Goal: Transaction & Acquisition: Book appointment/travel/reservation

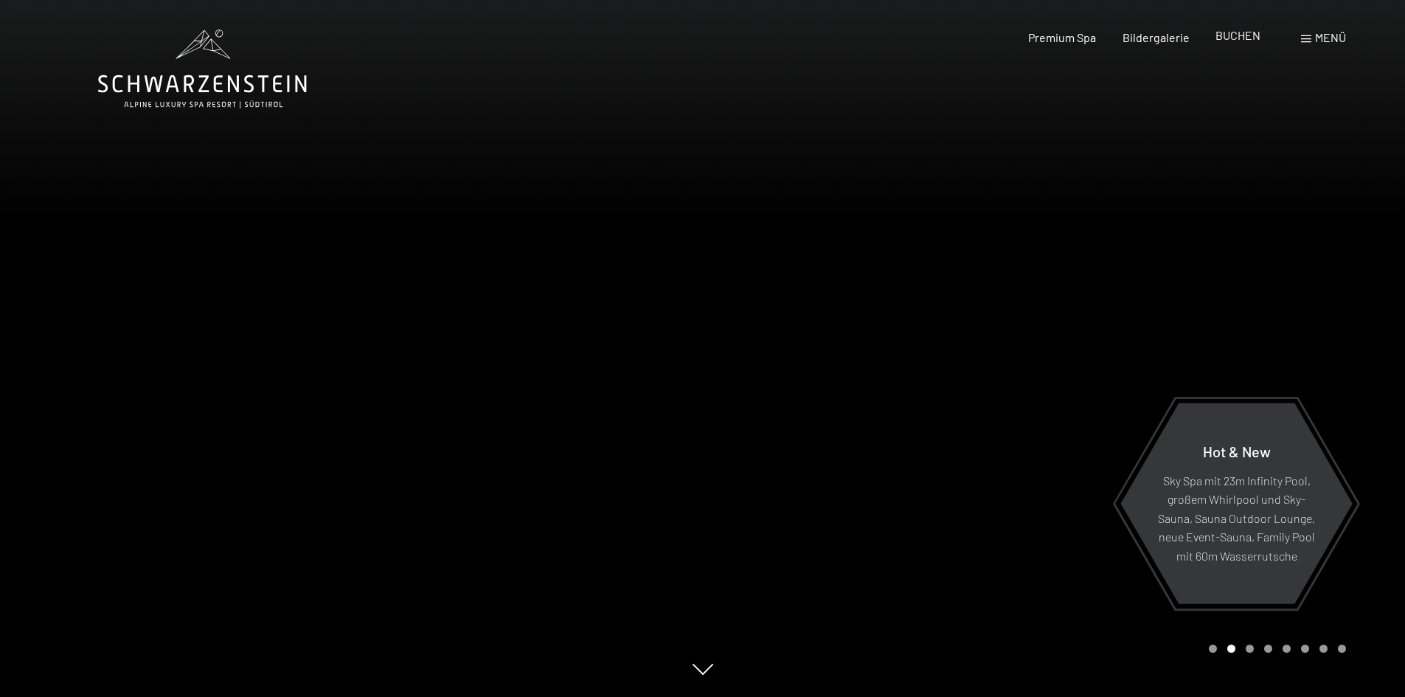
click at [1241, 31] on span "BUCHEN" at bounding box center [1238, 35] width 45 height 14
click at [1235, 38] on span "BUCHEN" at bounding box center [1238, 35] width 45 height 14
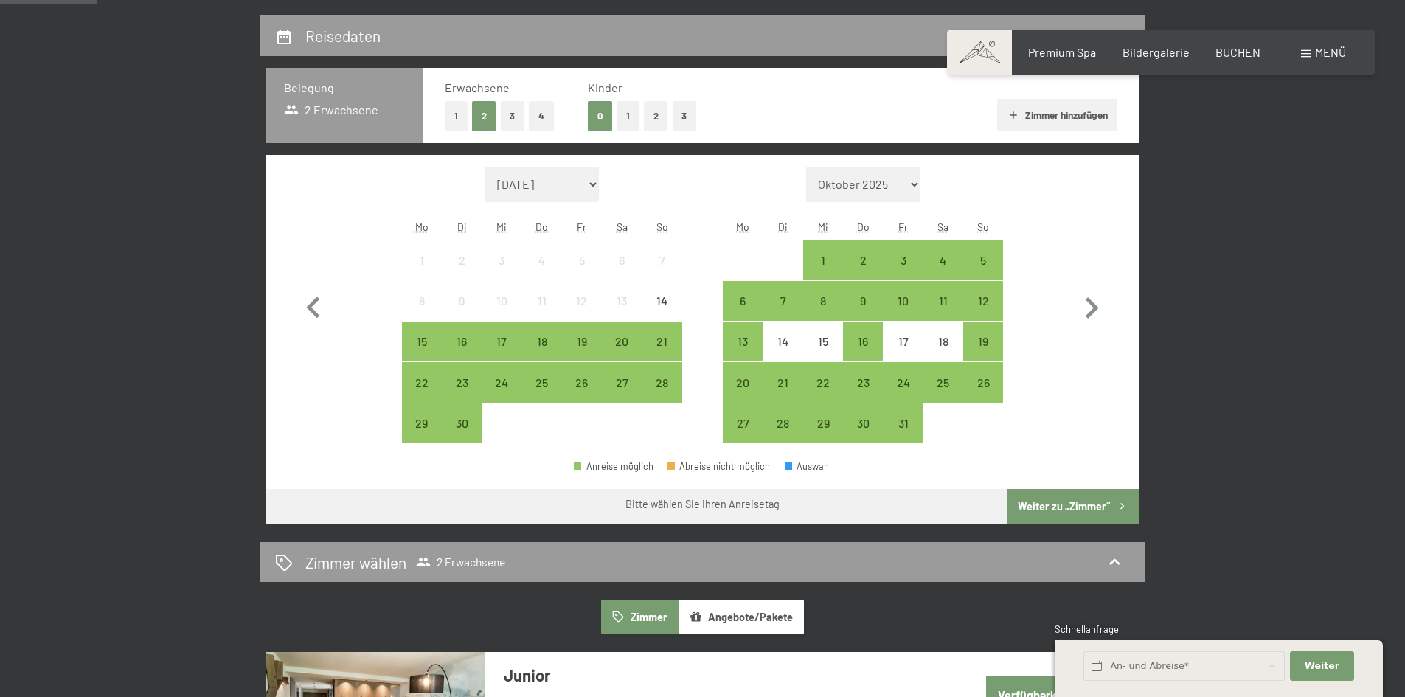
scroll to position [343, 0]
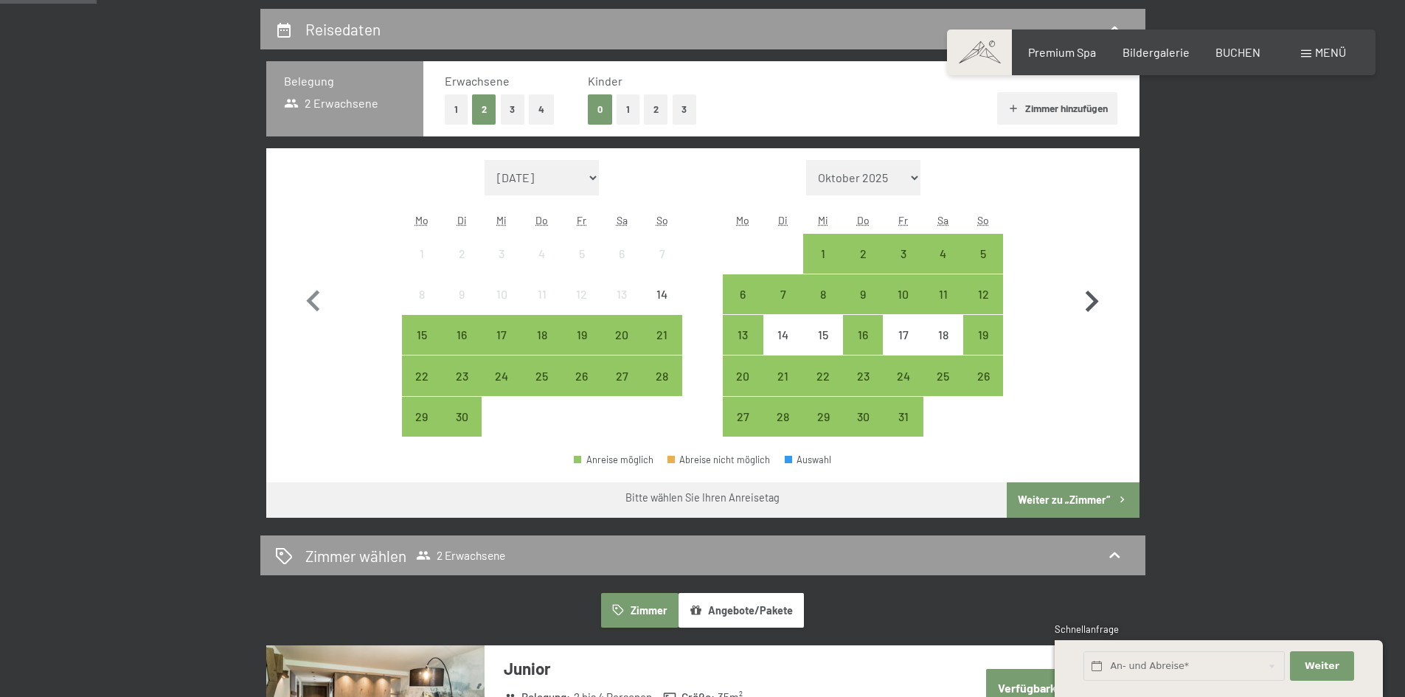
click at [1093, 293] on icon "button" at bounding box center [1091, 301] width 43 height 43
select select "2025-10-01"
select select "2025-11-01"
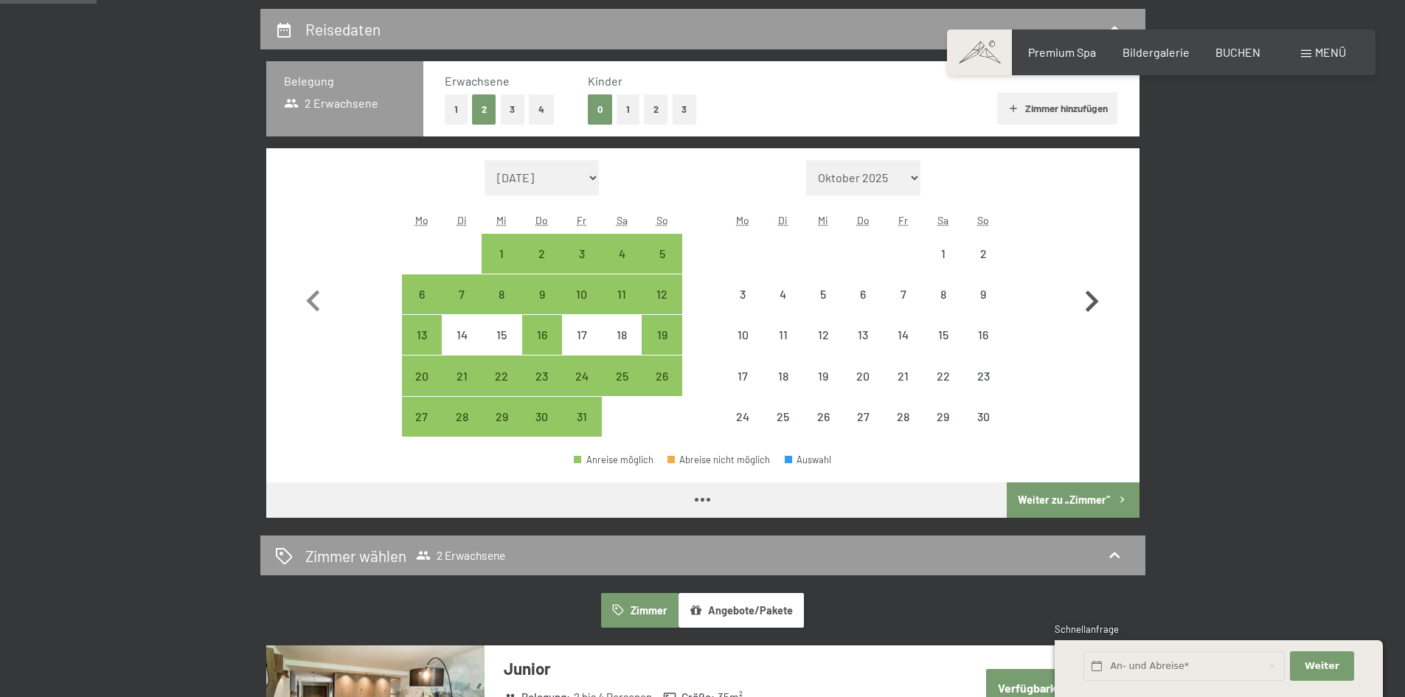
select select "2025-10-01"
select select "2025-11-01"
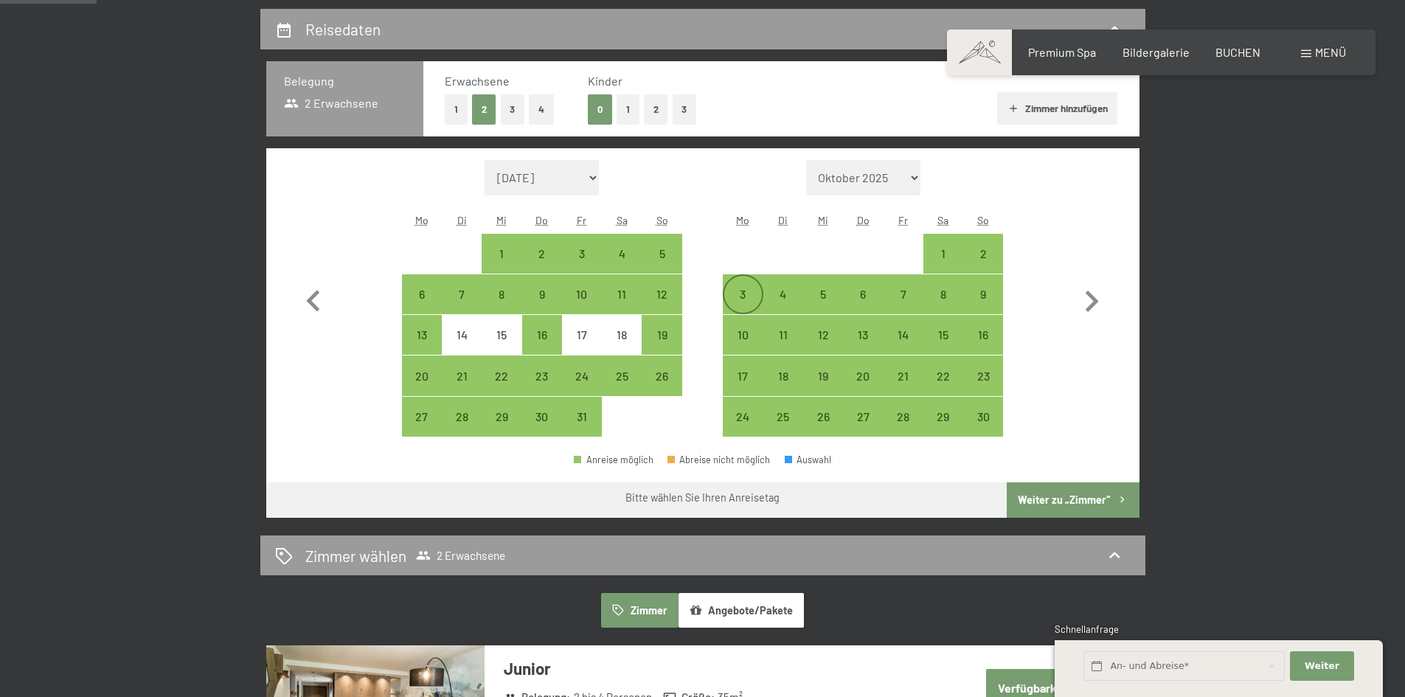
click at [745, 297] on div "3" at bounding box center [742, 306] width 37 height 37
select select "2025-10-01"
select select "2025-11-01"
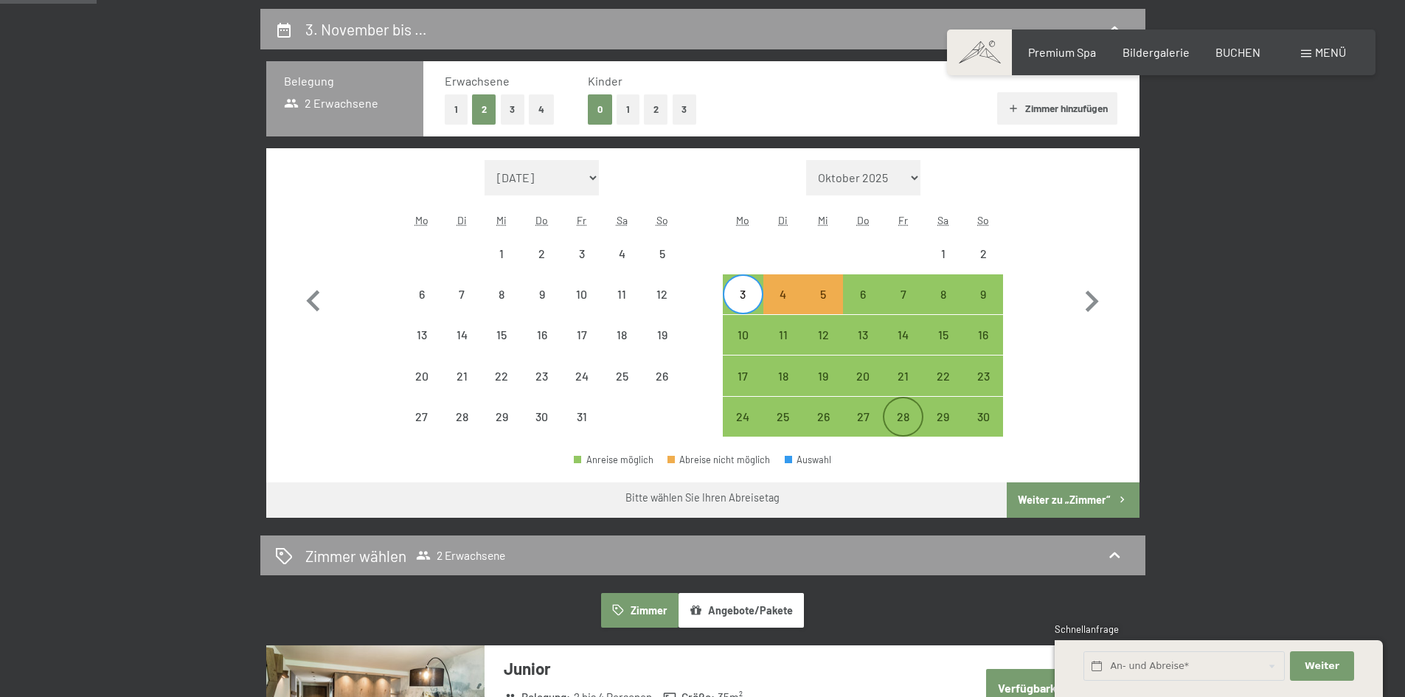
click at [898, 407] on div "28" at bounding box center [902, 416] width 37 height 37
select select "2025-10-01"
select select "2025-11-01"
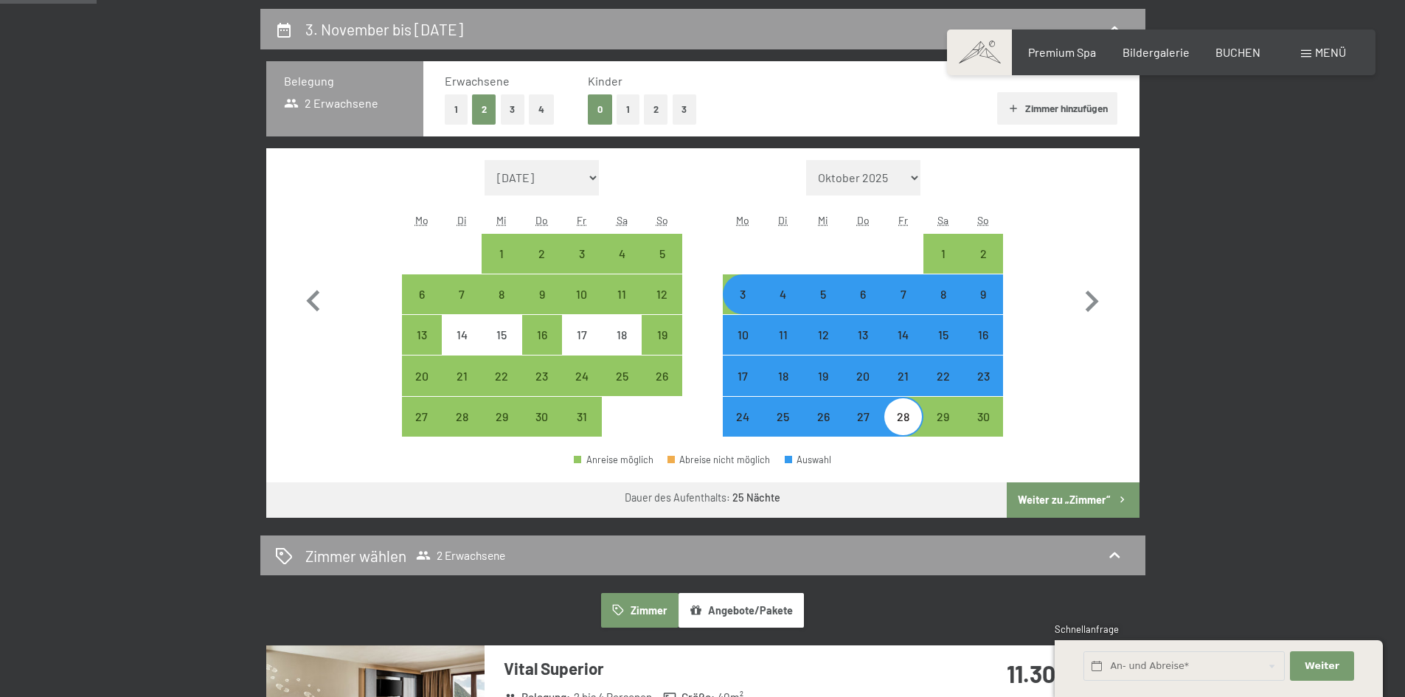
click at [1017, 494] on button "Weiter zu „Zimmer“" at bounding box center [1073, 499] width 132 height 35
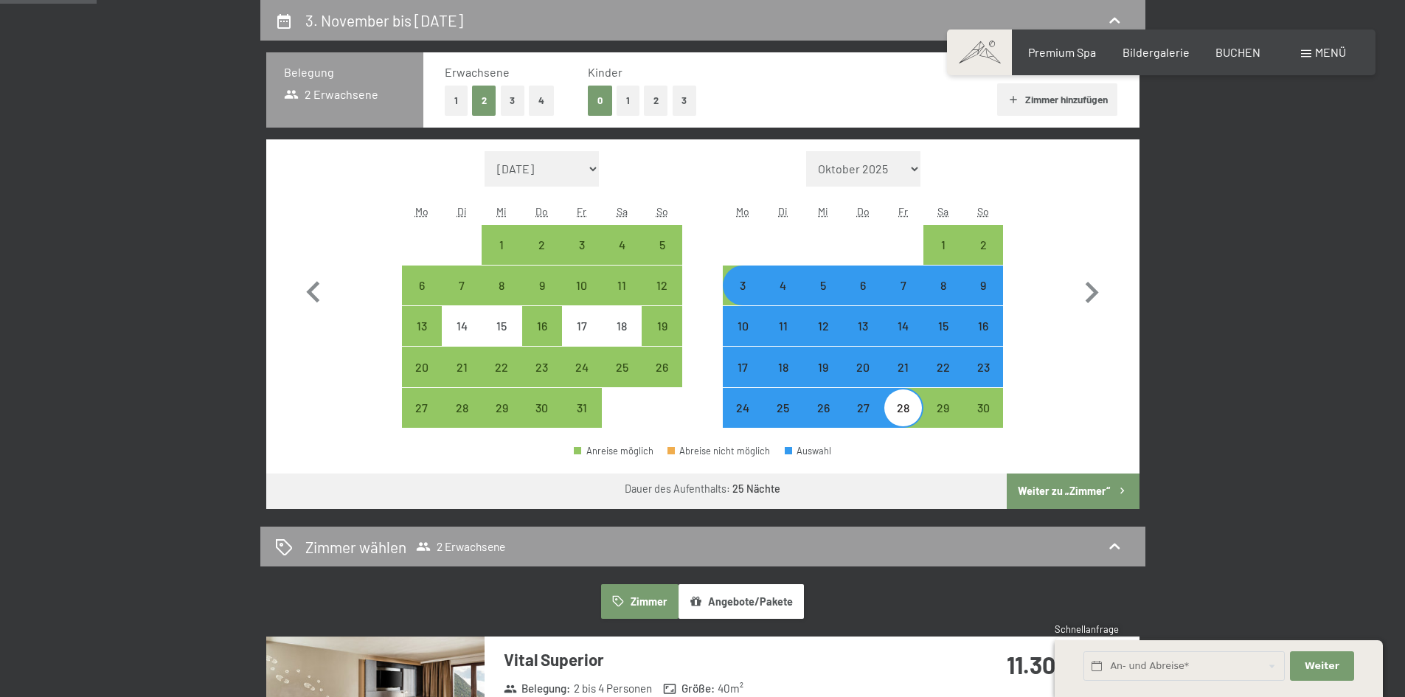
select select "2025-10-01"
select select "2025-11-01"
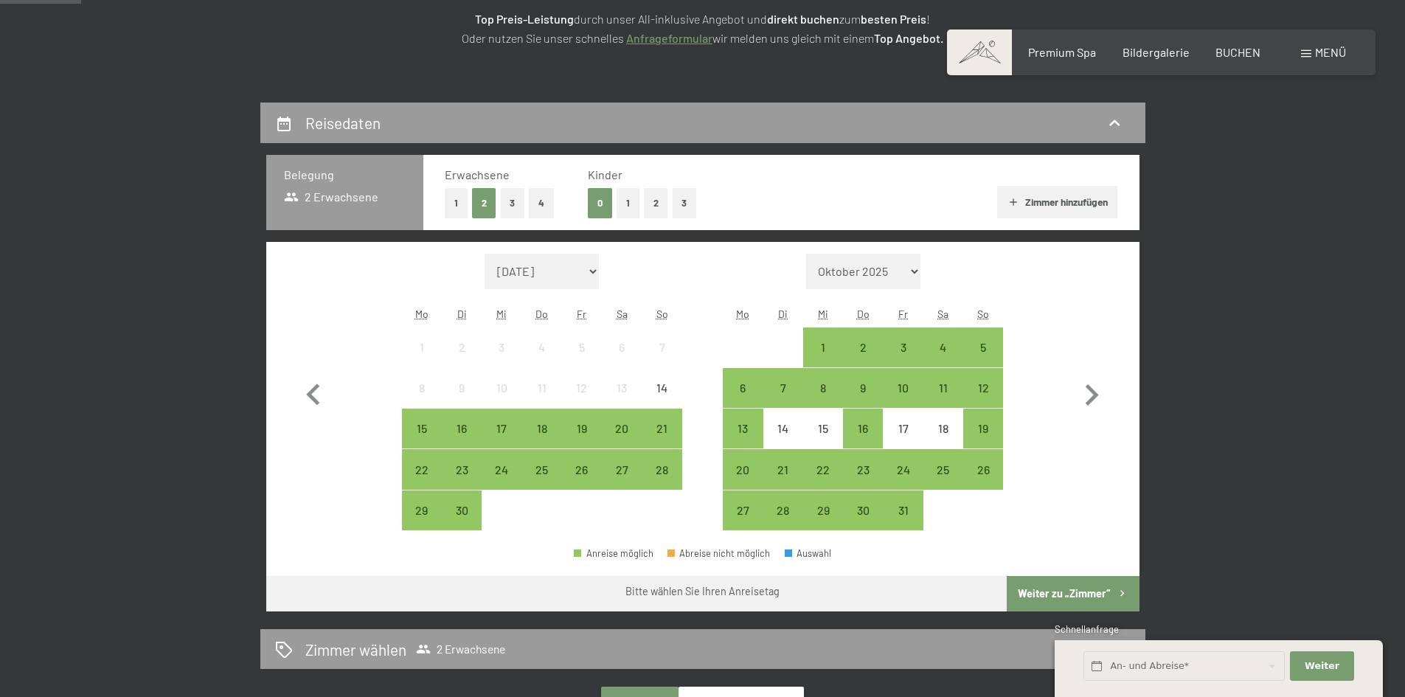
scroll to position [299, 0]
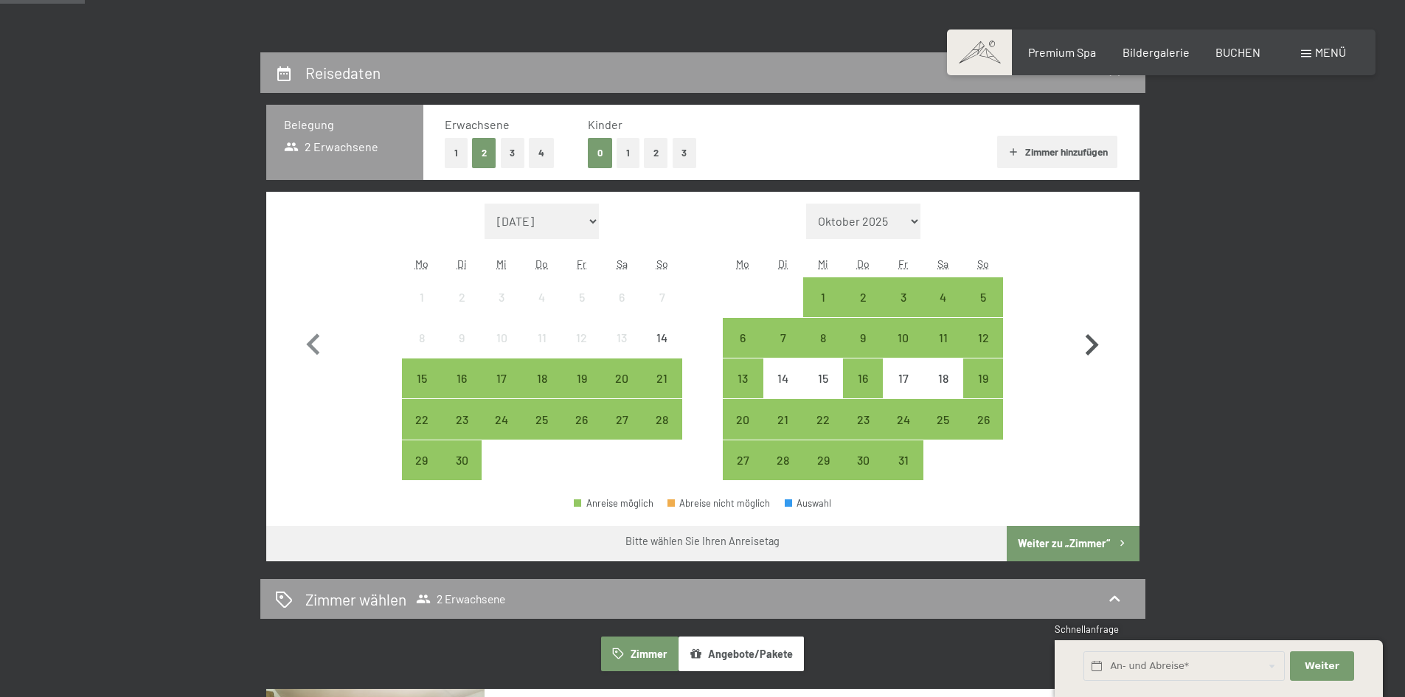
click at [1098, 346] on icon "button" at bounding box center [1092, 344] width 13 height 21
select select "2025-10-01"
select select "2025-11-01"
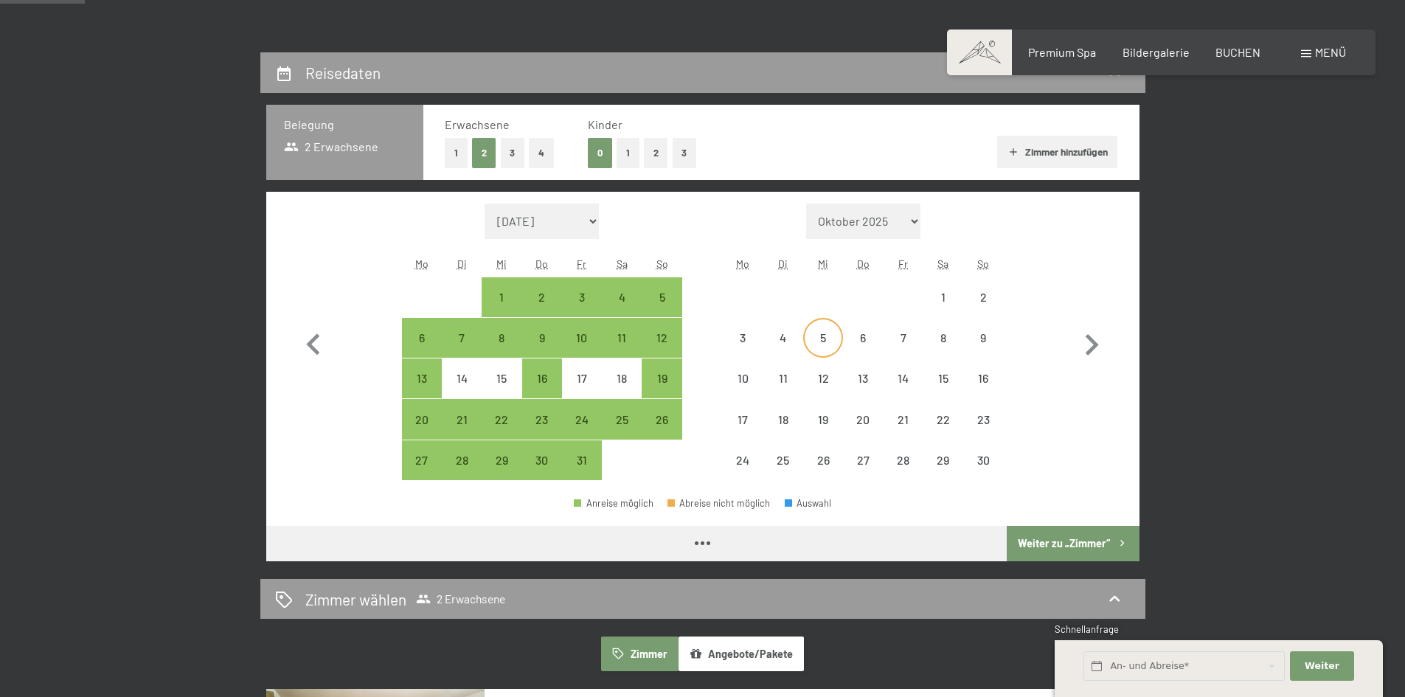
select select "2025-10-01"
select select "2025-11-01"
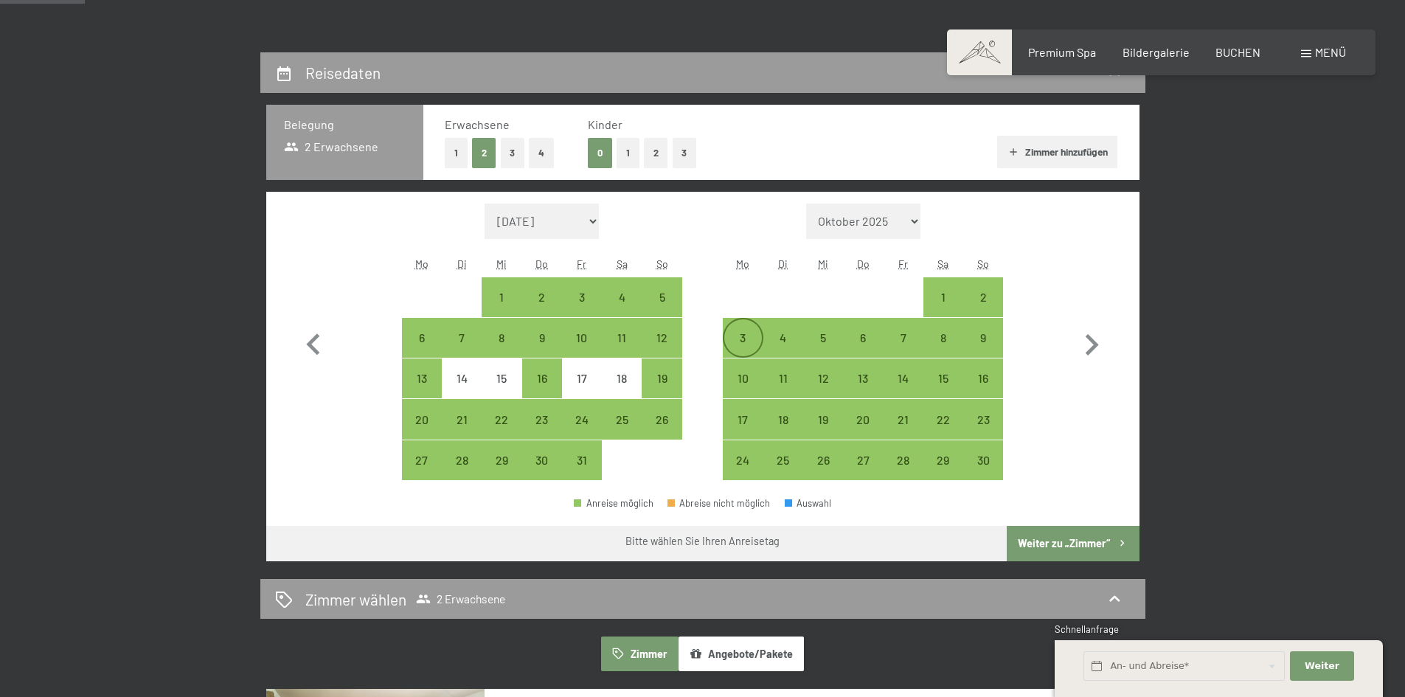
click at [741, 332] on div "3" at bounding box center [742, 350] width 37 height 37
select select "2025-10-01"
select select "2025-11-01"
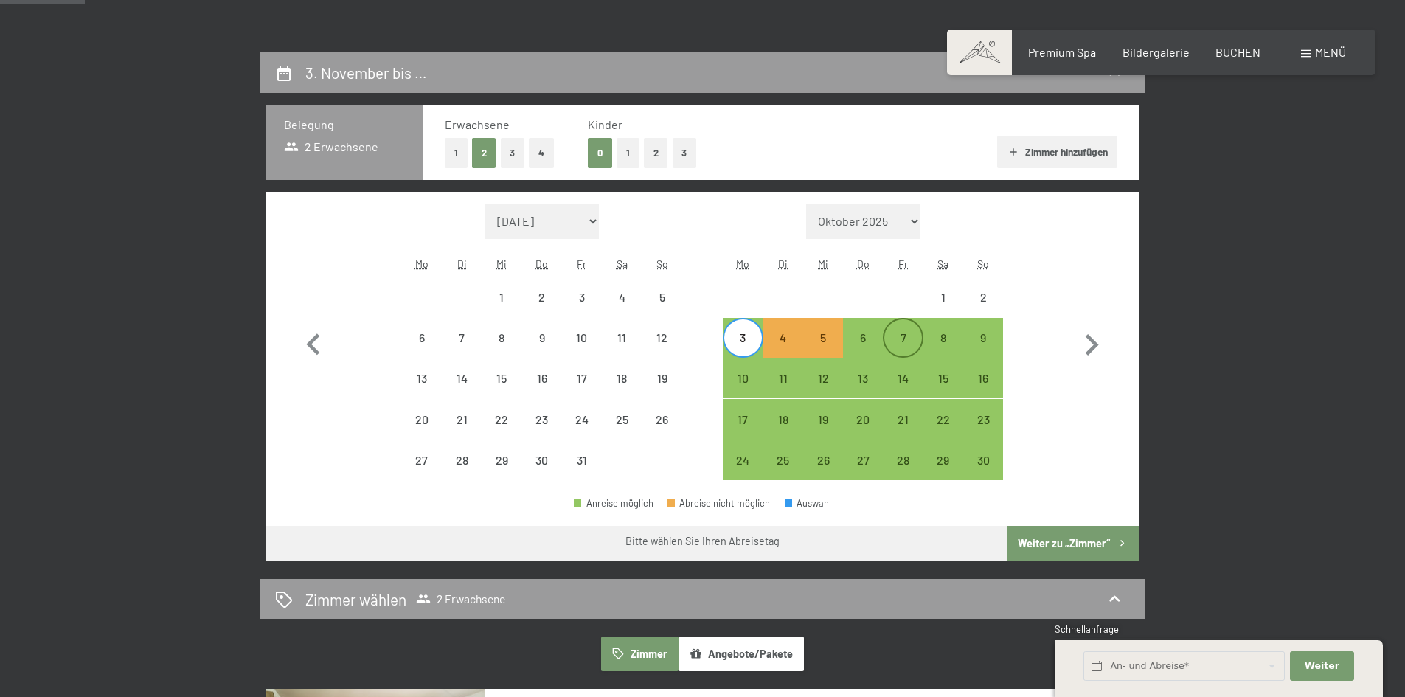
click at [904, 340] on div "7" at bounding box center [902, 350] width 37 height 37
select select "2025-10-01"
select select "2025-11-01"
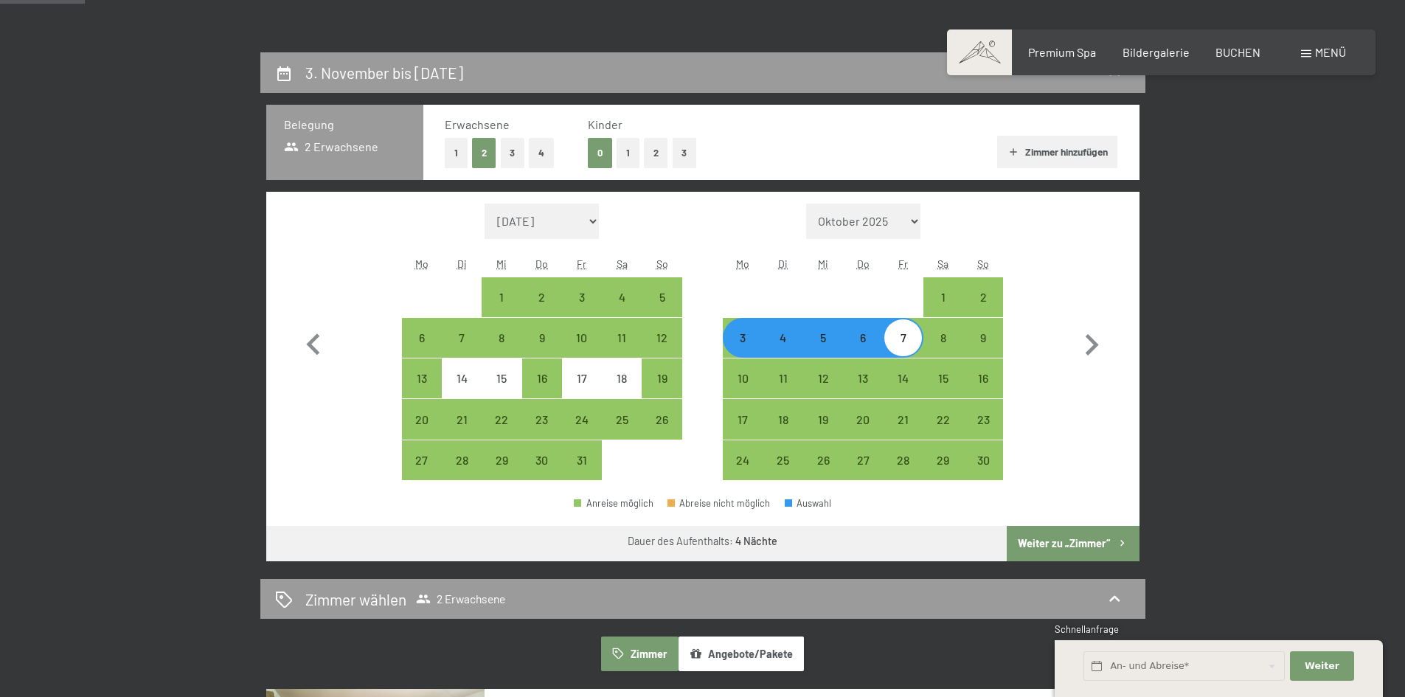
click at [1050, 541] on button "Weiter zu „Zimmer“" at bounding box center [1073, 543] width 132 height 35
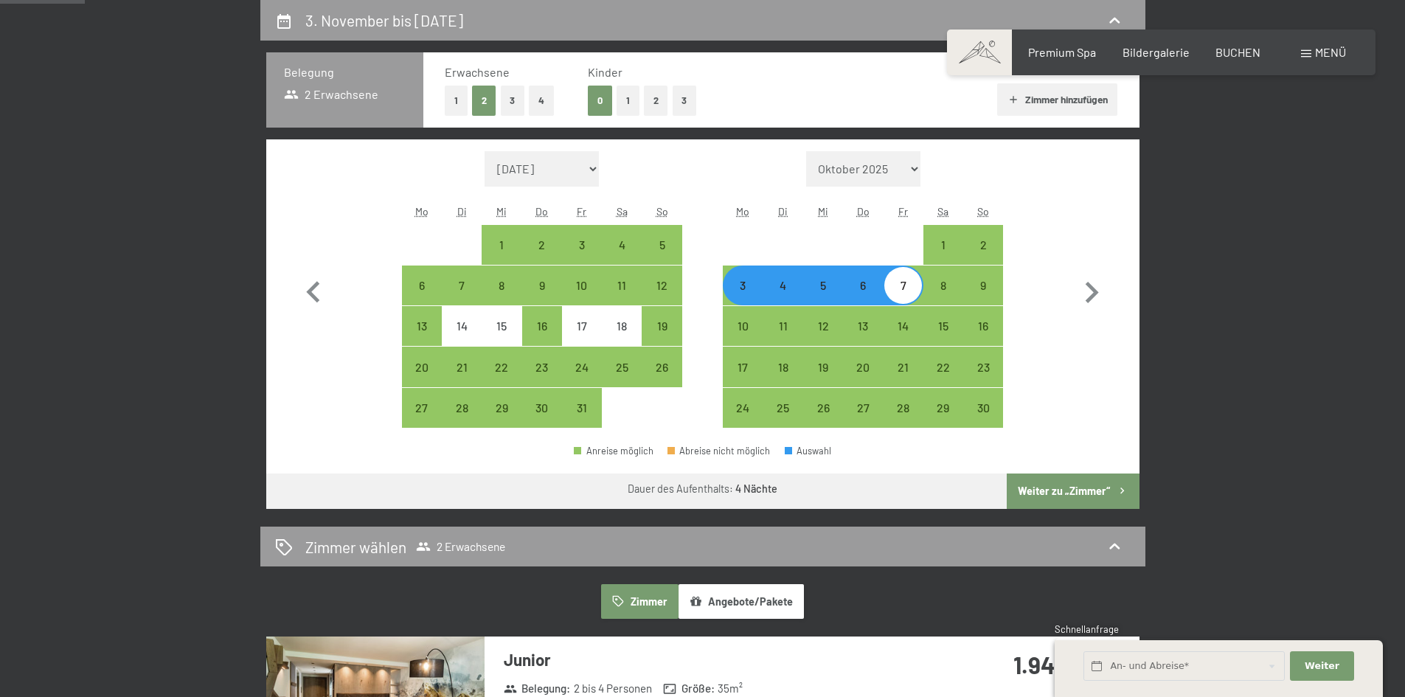
select select "2025-10-01"
select select "2025-11-01"
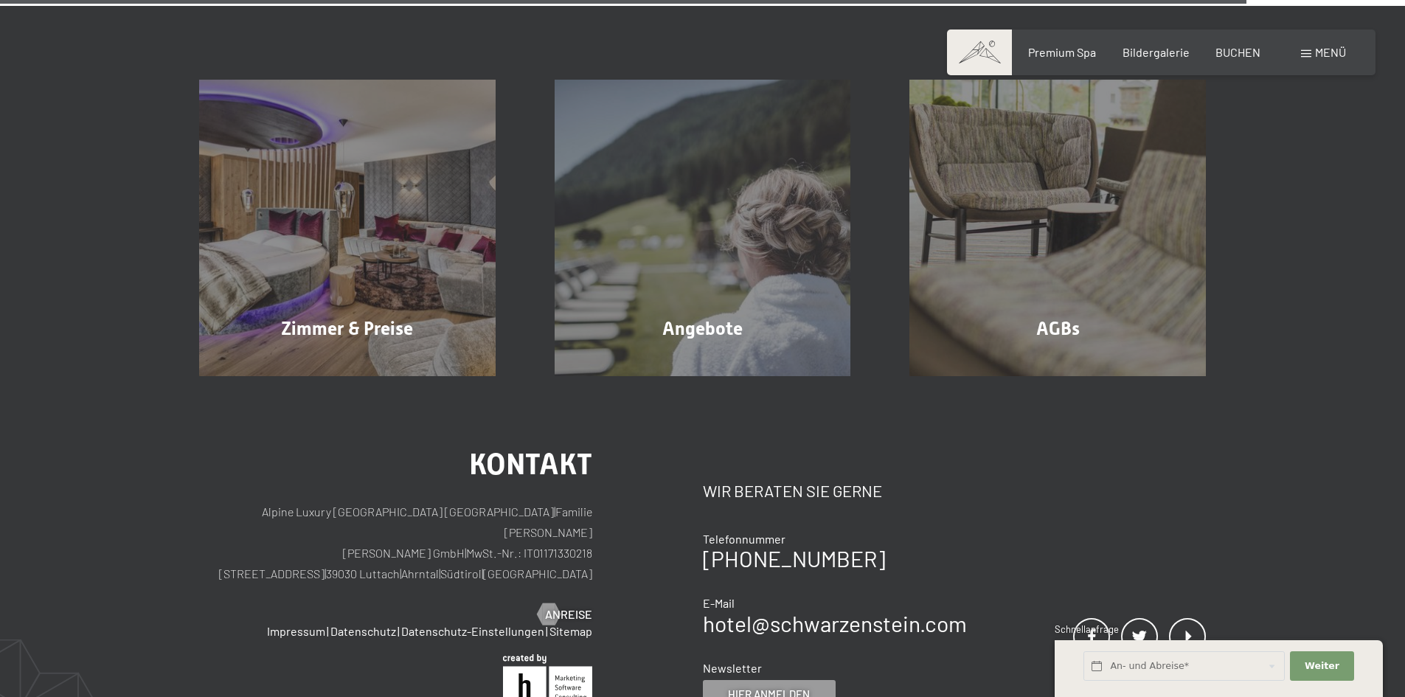
scroll to position [2756, 0]
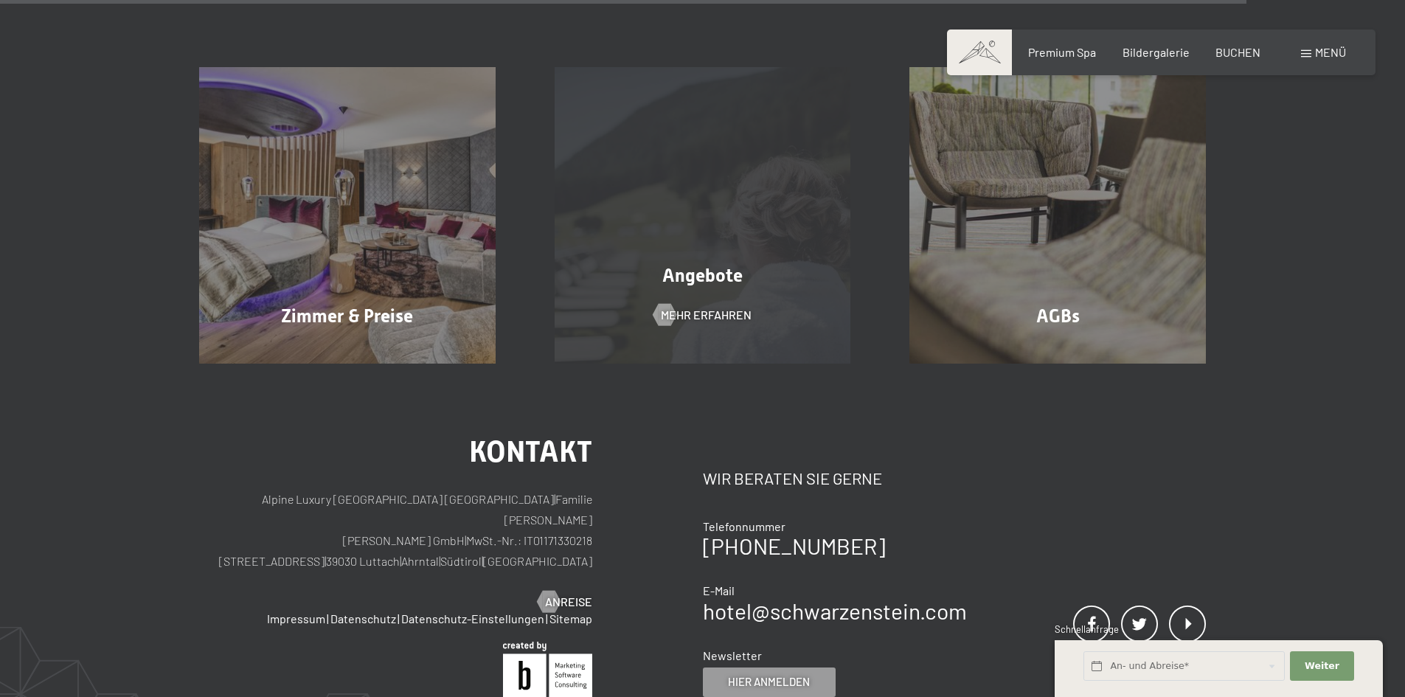
click at [691, 290] on div "Angebote Mehr erfahren" at bounding box center [703, 215] width 356 height 297
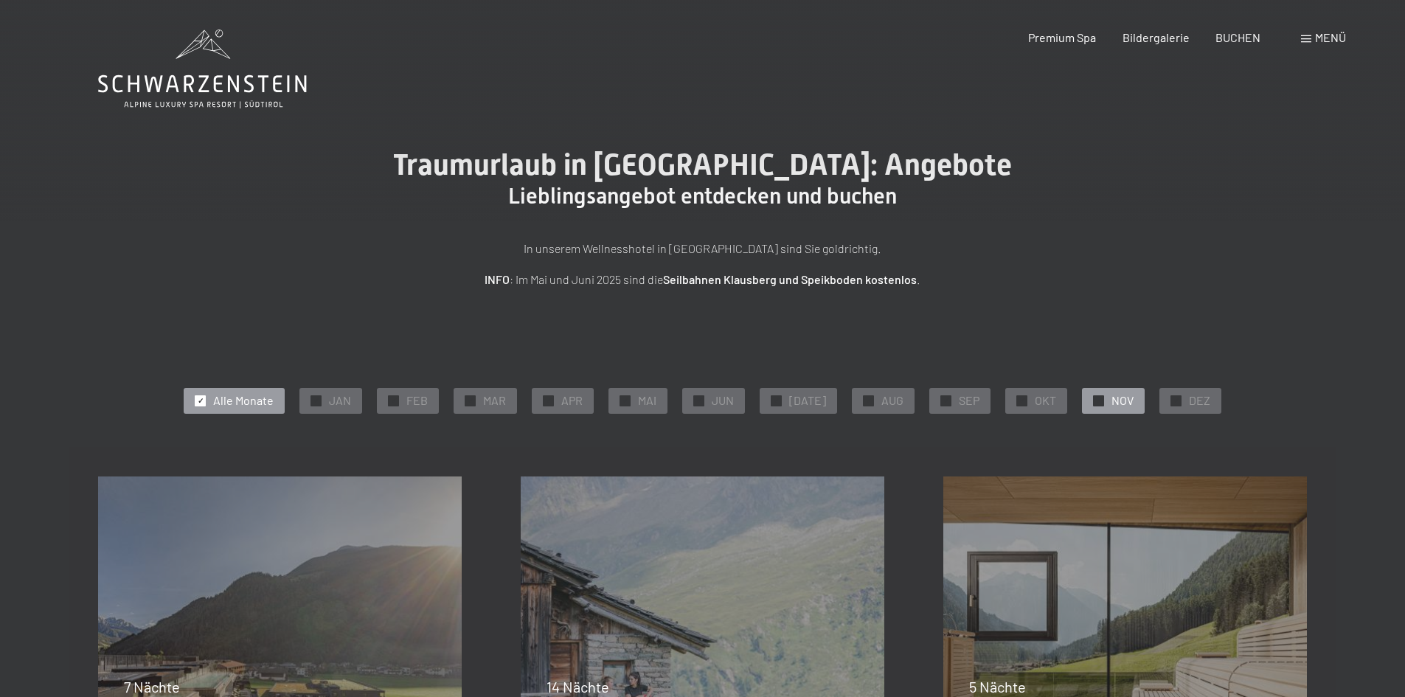
click at [1095, 403] on div at bounding box center [1098, 400] width 11 height 11
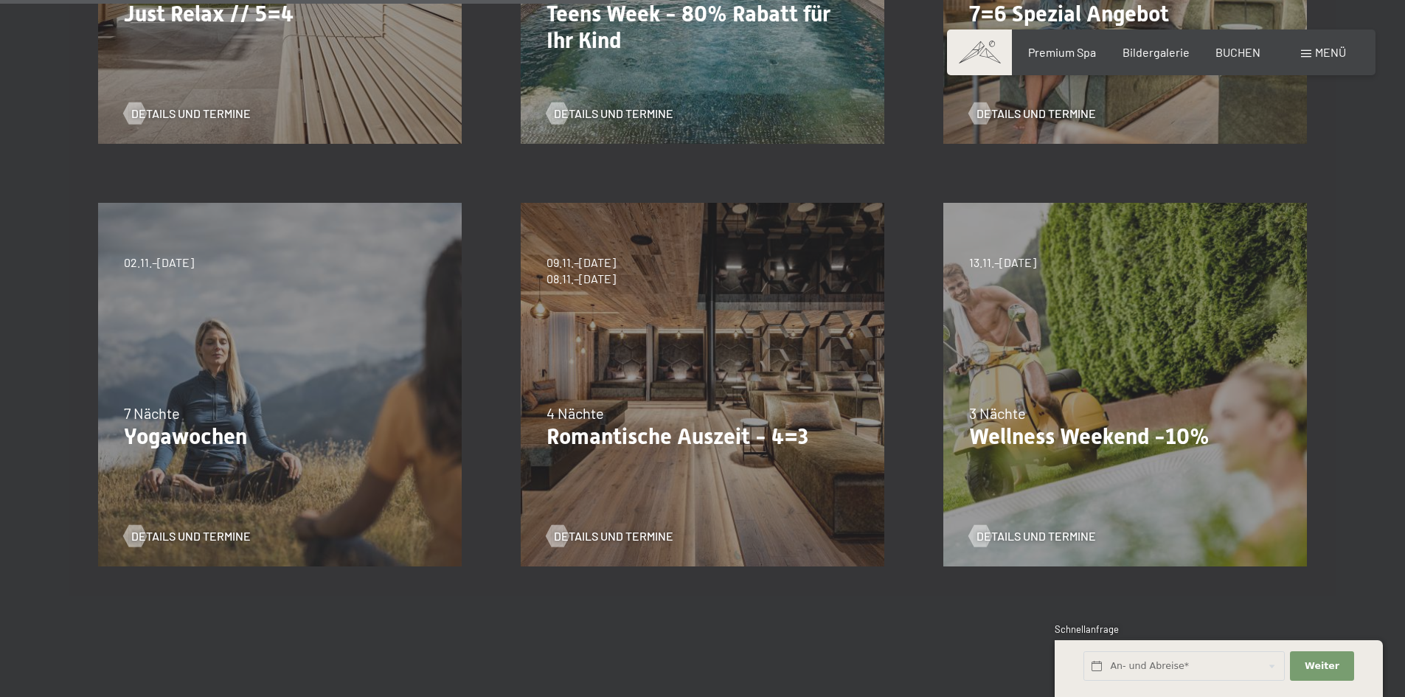
scroll to position [741, 0]
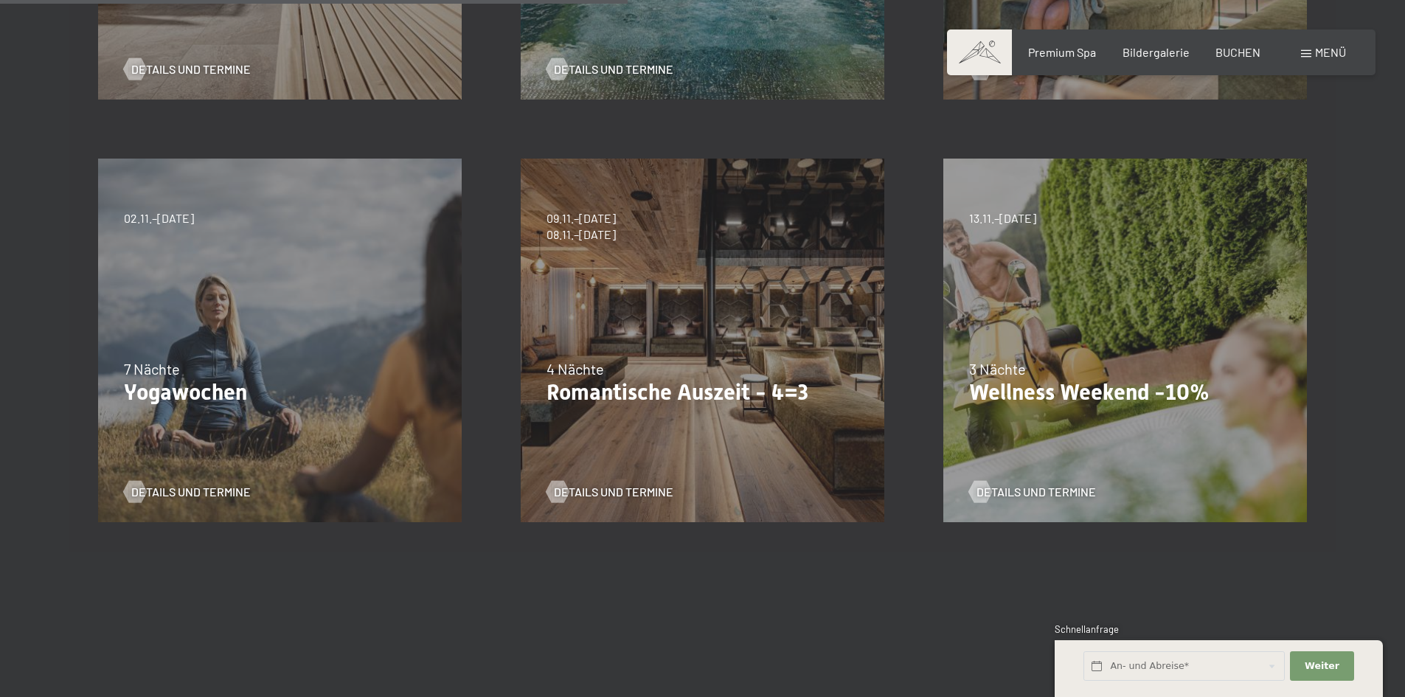
click at [633, 469] on div "Details und Termine" at bounding box center [697, 481] width 301 height 38
click at [603, 487] on span "Details und Termine" at bounding box center [628, 492] width 119 height 16
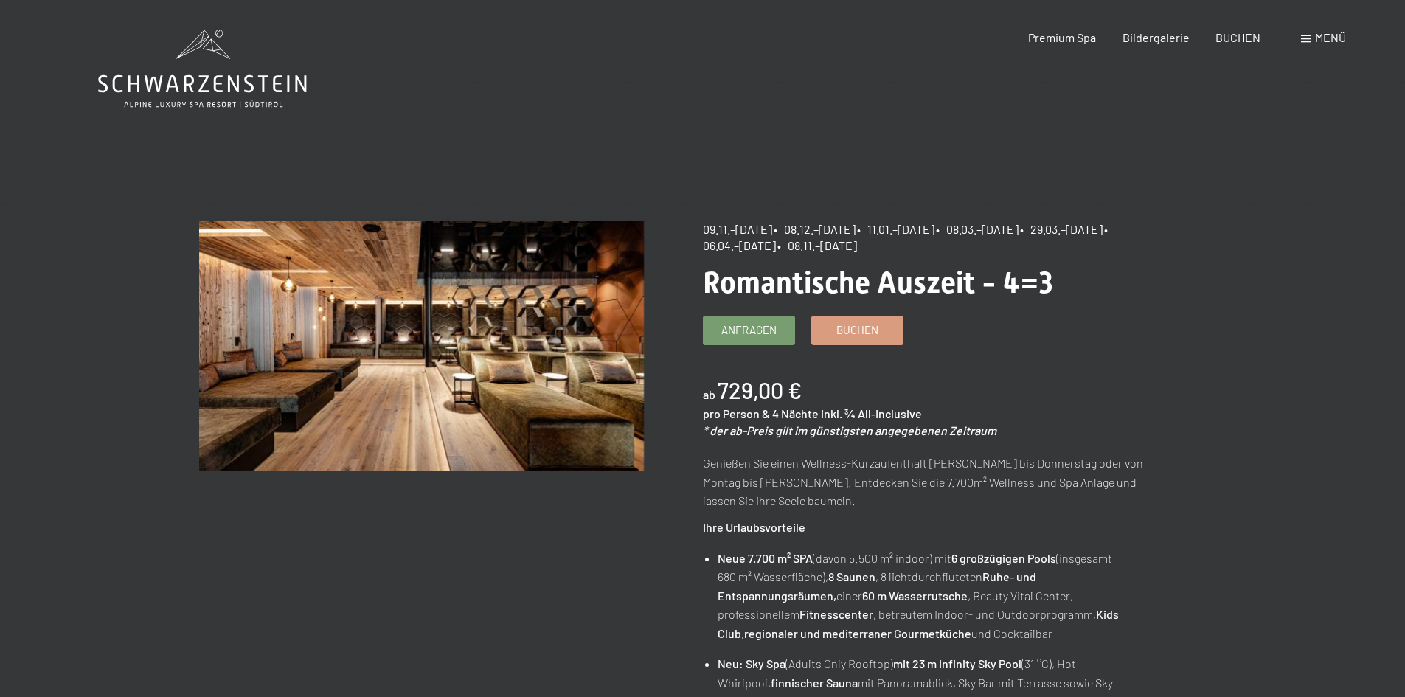
click at [1330, 33] on span "Menü" at bounding box center [1330, 37] width 31 height 14
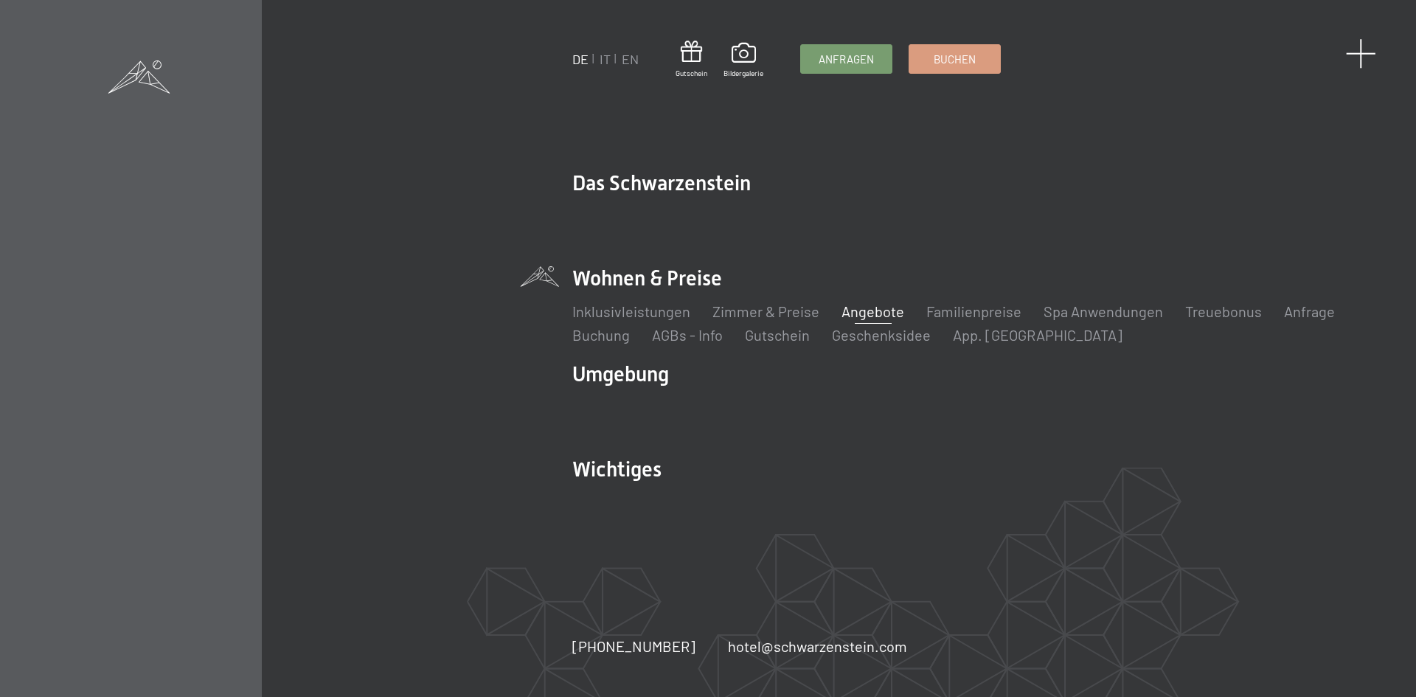
click at [1365, 55] on span at bounding box center [1361, 53] width 30 height 30
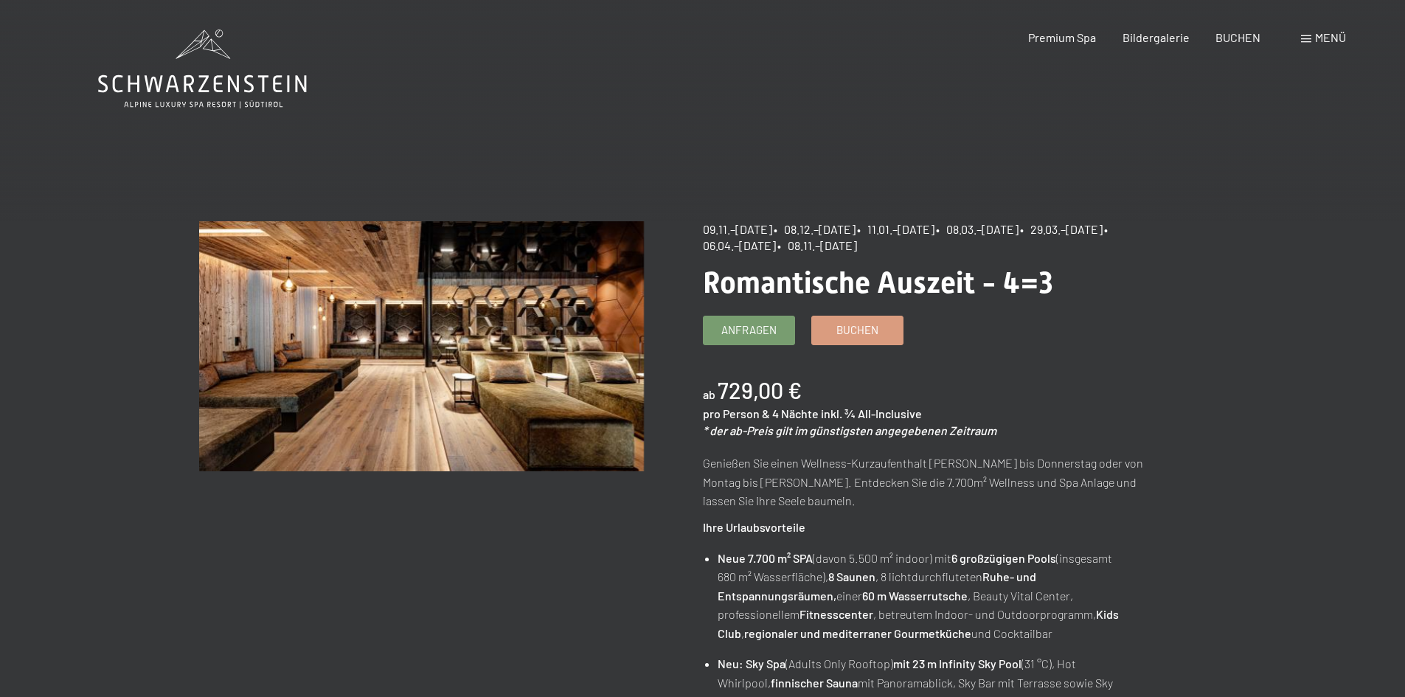
click at [1338, 39] on span "Menü" at bounding box center [1330, 37] width 31 height 14
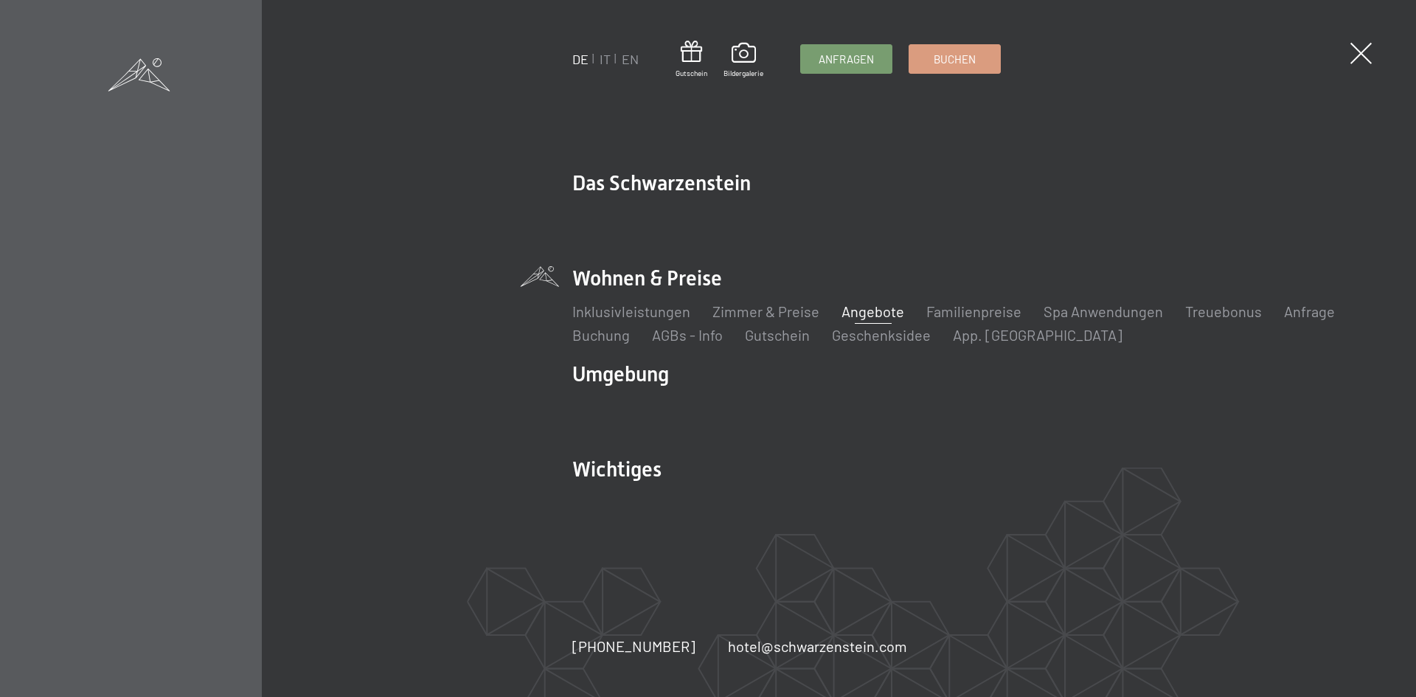
click at [149, 72] on span at bounding box center [139, 74] width 62 height 33
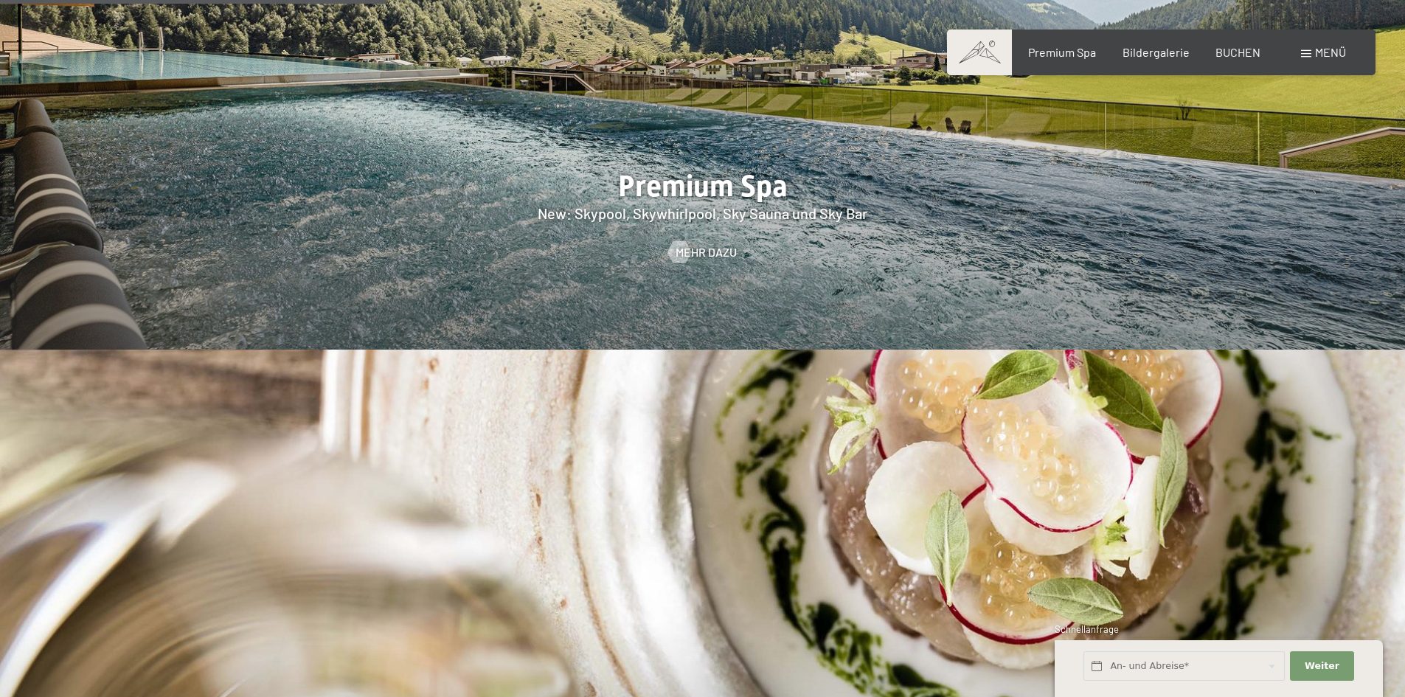
scroll to position [2204, 0]
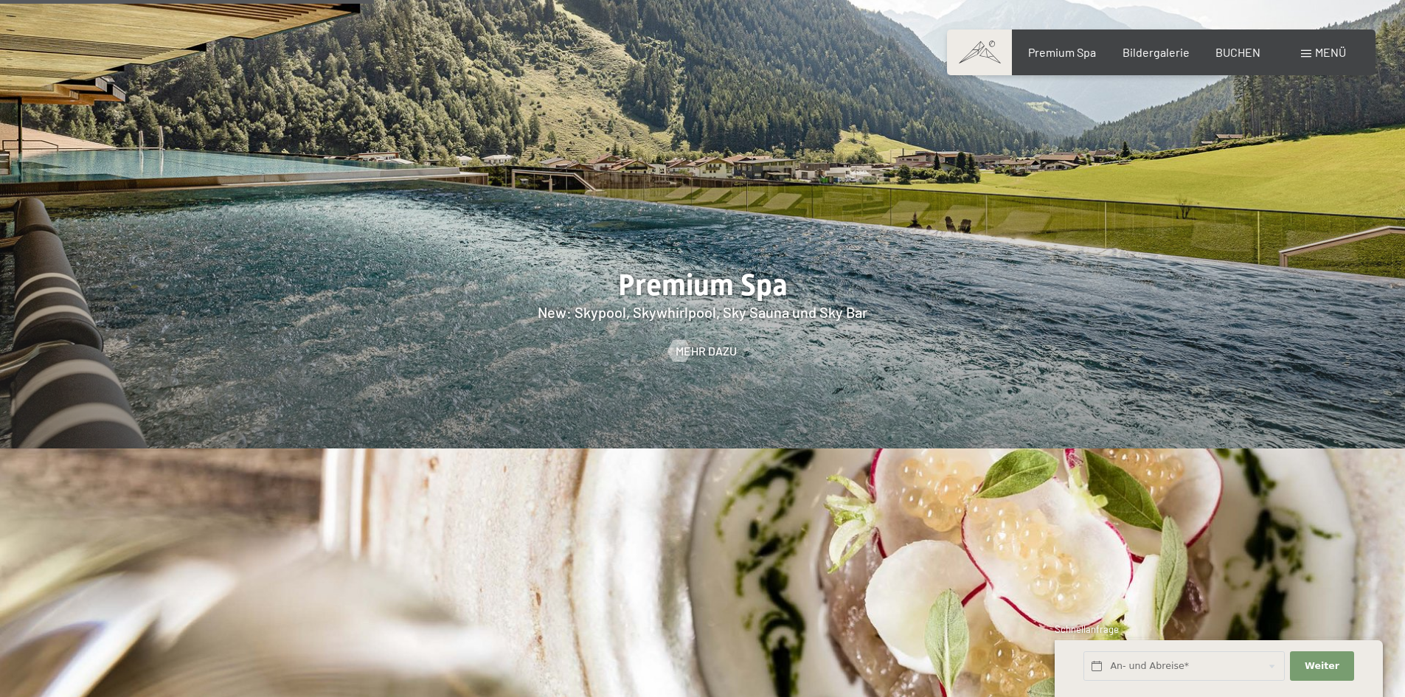
click at [704, 285] on div at bounding box center [702, 148] width 1405 height 602
click at [701, 343] on span "Mehr dazu" at bounding box center [720, 351] width 61 height 16
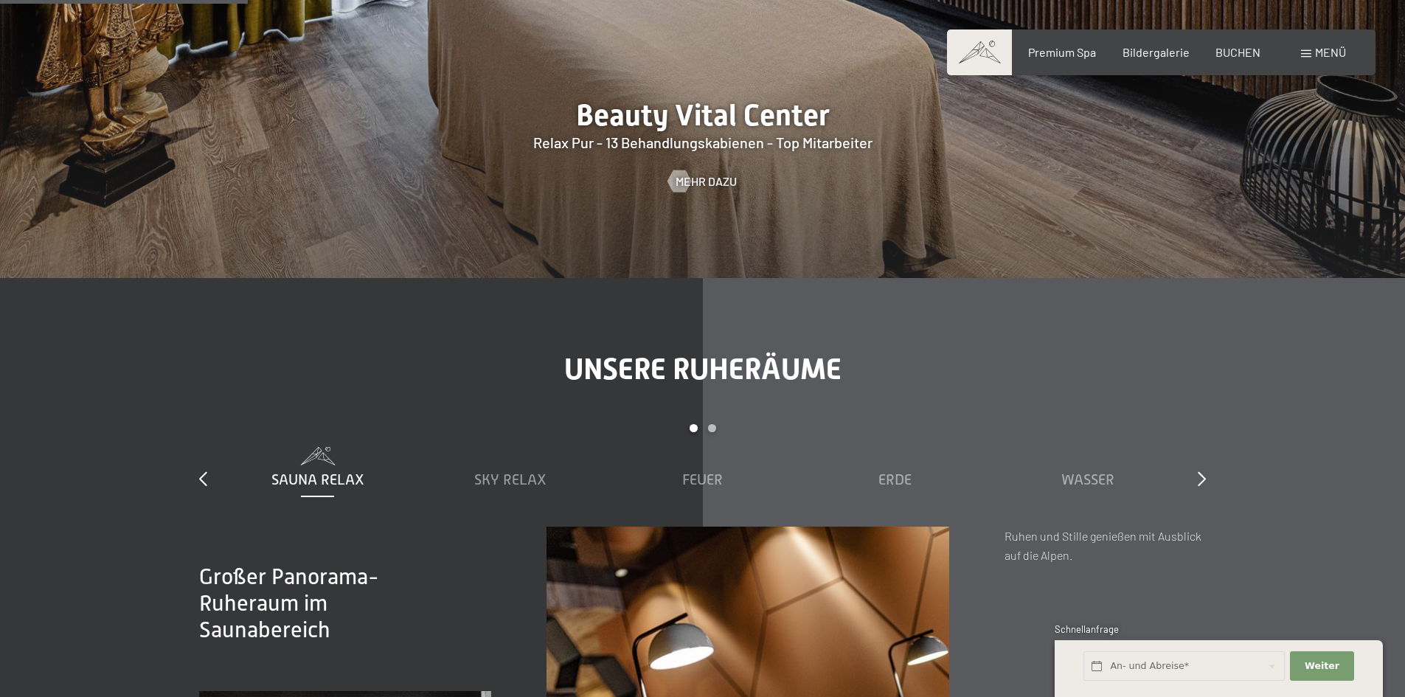
scroll to position [1939, 0]
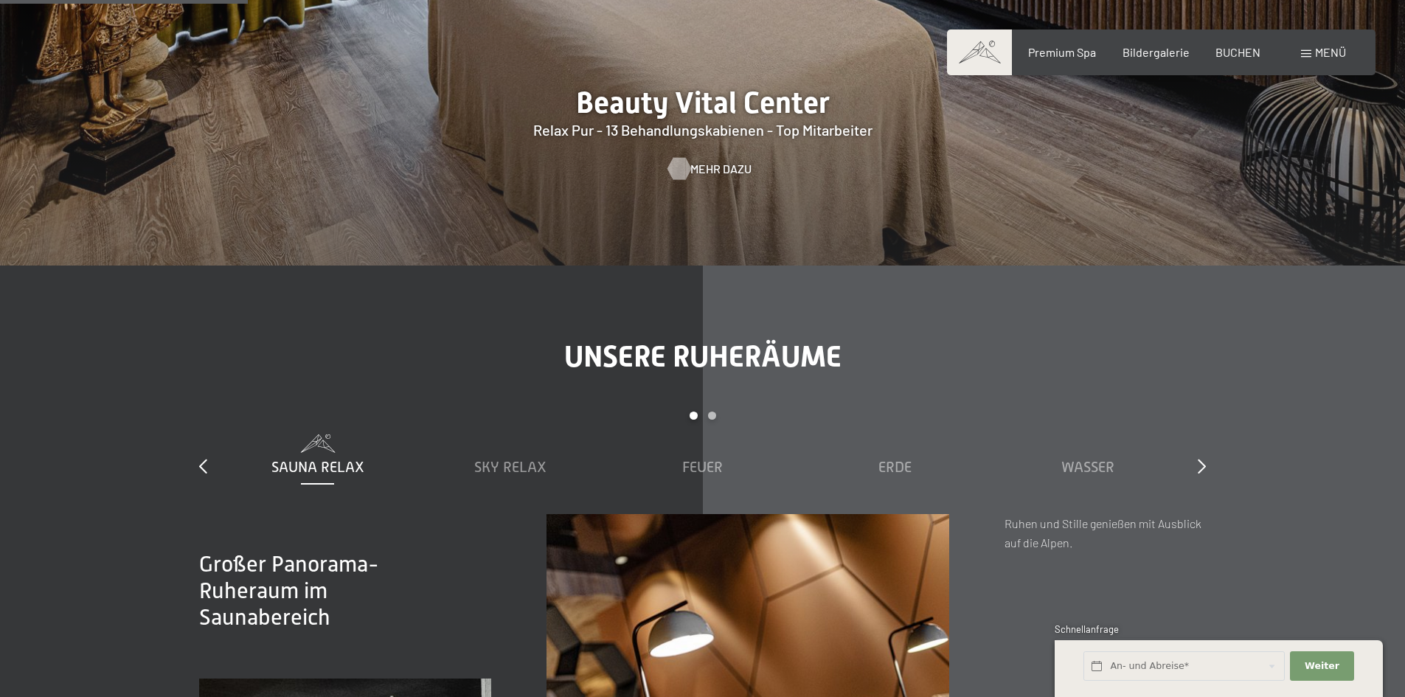
click at [684, 167] on div at bounding box center [679, 168] width 13 height 22
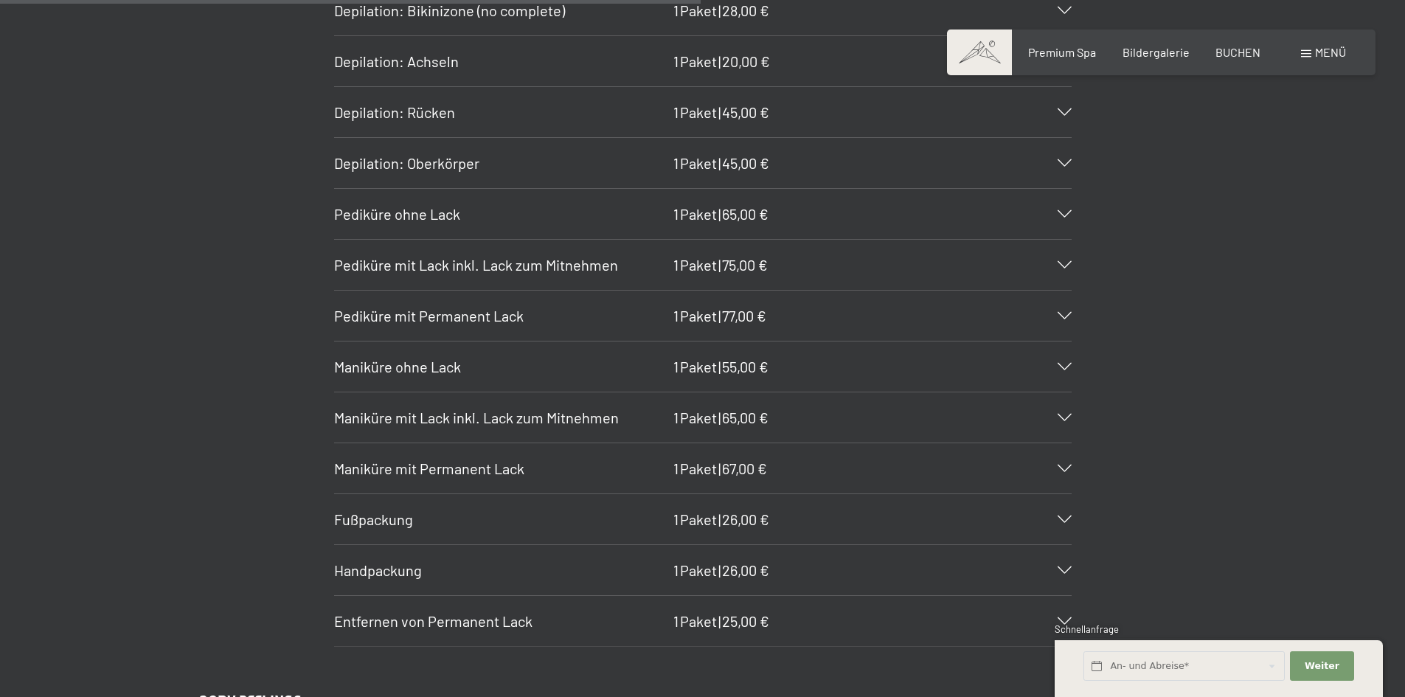
scroll to position [5964, 0]
